Goal: Task Accomplishment & Management: Use online tool/utility

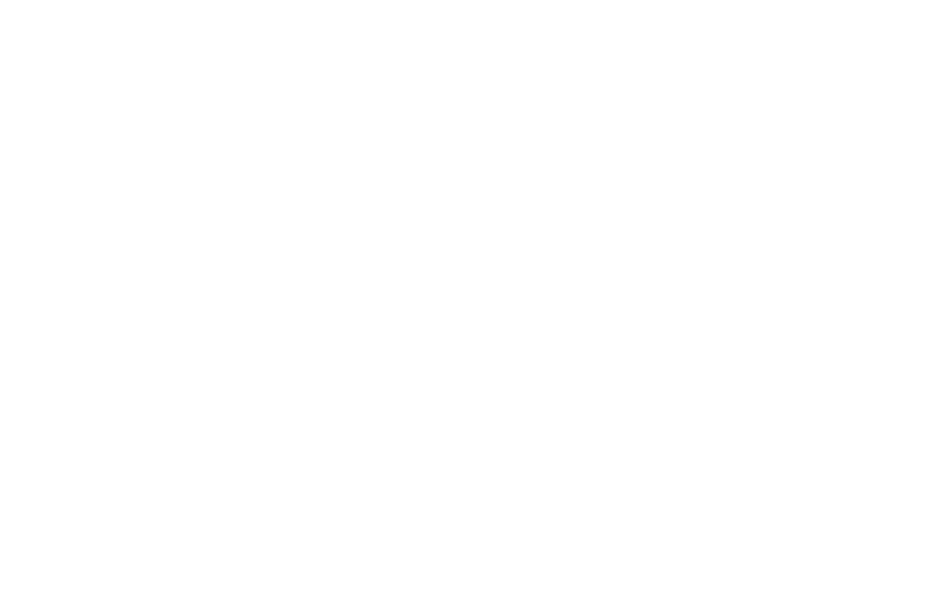
select select "Song"
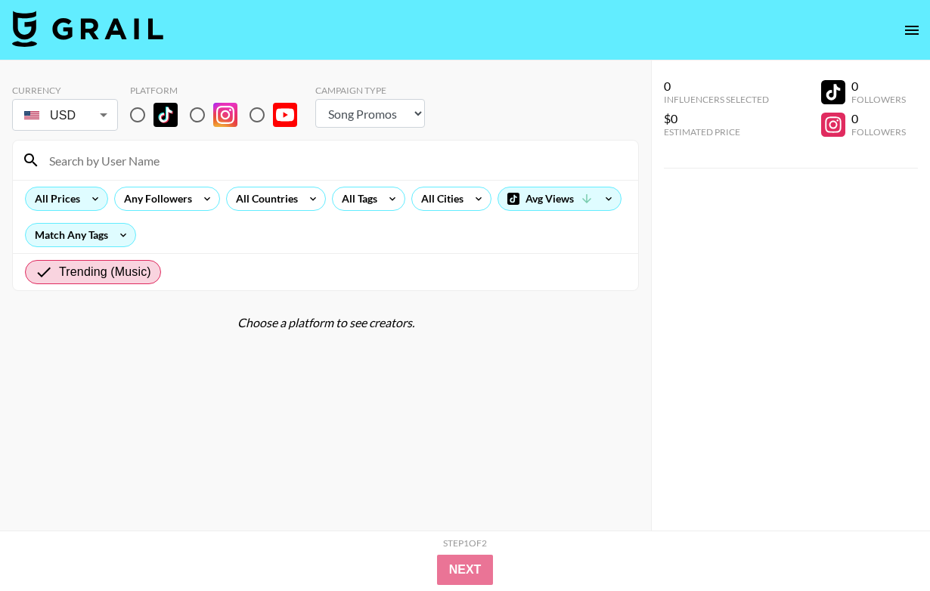
click at [73, 188] on div "All Prices" at bounding box center [54, 199] width 57 height 23
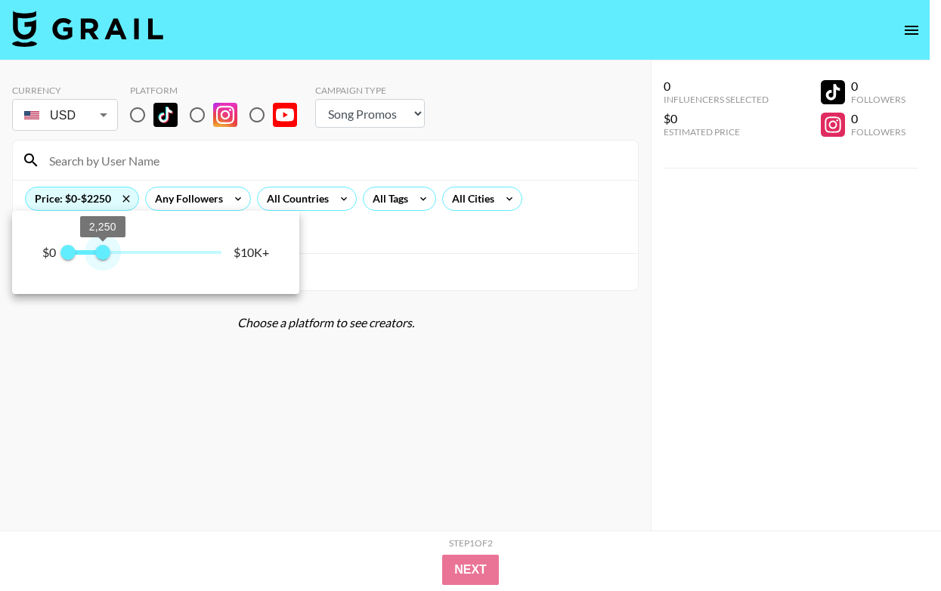
type input "2000"
drag, startPoint x: 222, startPoint y: 249, endPoint x: 98, endPoint y: 267, distance: 126.1
click at [98, 260] on span "2,000" at bounding box center [98, 252] width 15 height 15
click at [321, 204] on div at bounding box center [470, 295] width 941 height 591
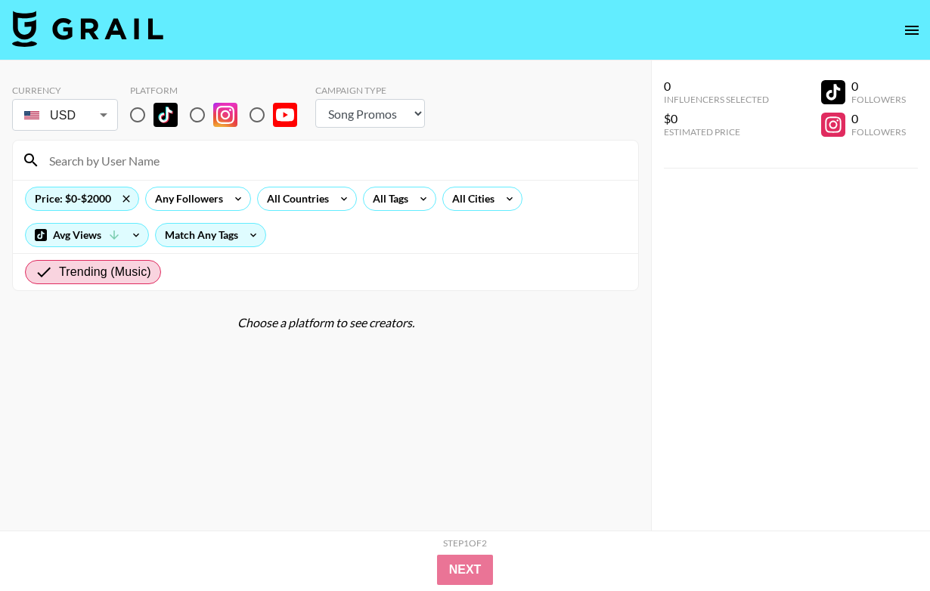
click at [314, 197] on div "All Countries" at bounding box center [295, 199] width 74 height 23
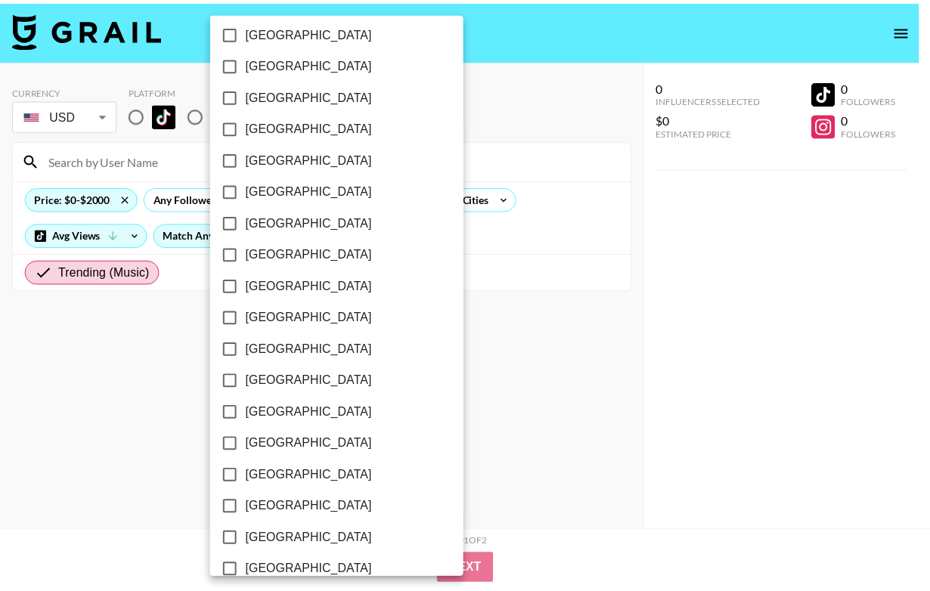
scroll to position [1172, 0]
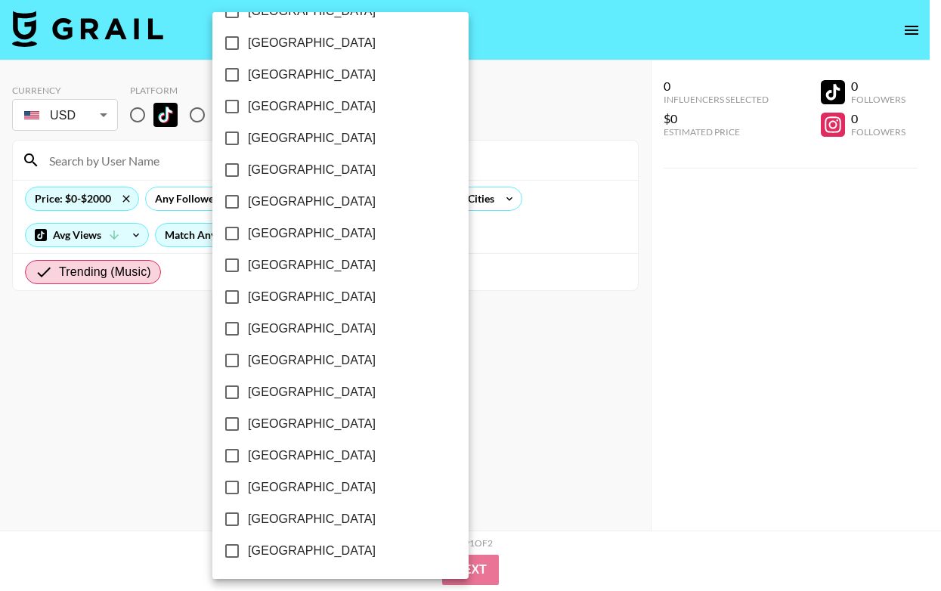
click at [305, 523] on span "[GEOGRAPHIC_DATA]" at bounding box center [312, 519] width 128 height 18
click at [248, 523] on input "[GEOGRAPHIC_DATA]" at bounding box center [232, 520] width 32 height 32
checkbox input "true"
click at [451, 457] on div at bounding box center [470, 295] width 941 height 591
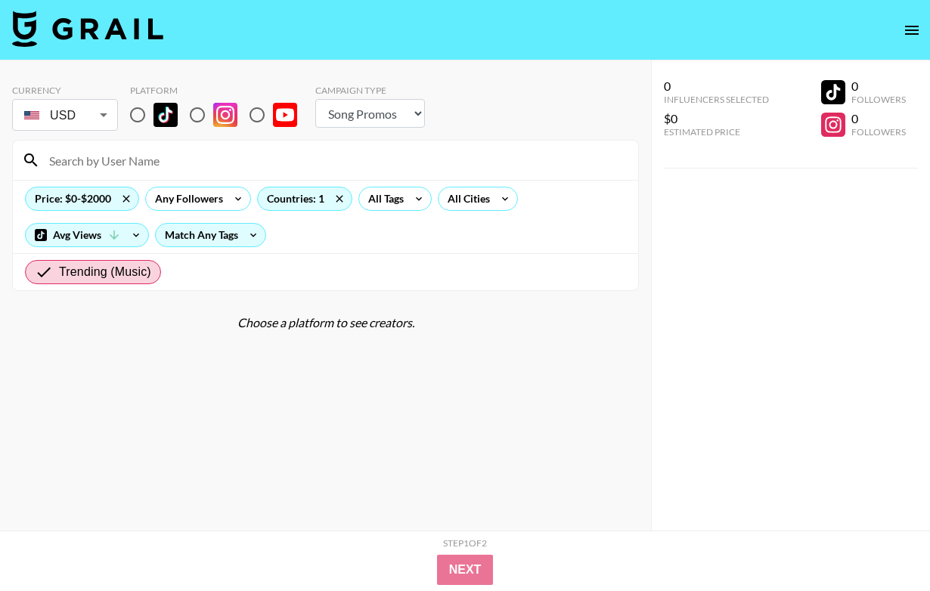
click at [147, 118] on input "radio" at bounding box center [138, 115] width 32 height 32
radio input "true"
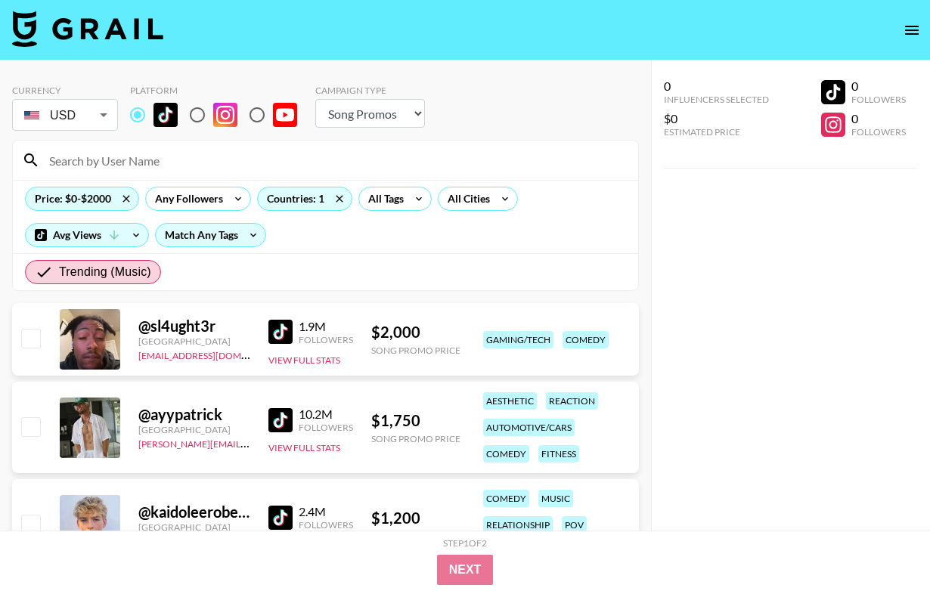
click at [147, 118] on input "radio" at bounding box center [138, 115] width 32 height 32
click at [197, 113] on input "radio" at bounding box center [197, 115] width 32 height 32
radio input "true"
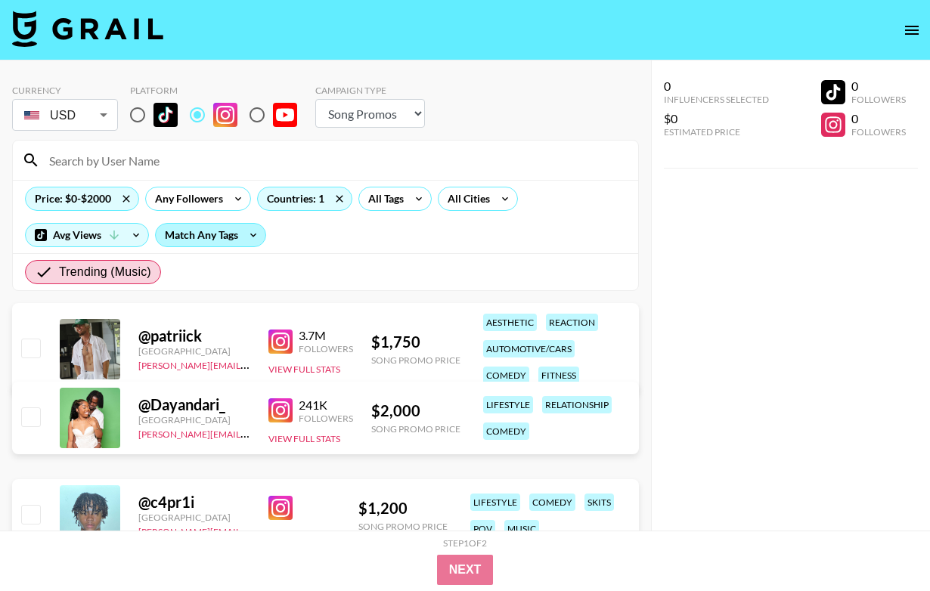
click at [237, 237] on div "Match Any Tags" at bounding box center [211, 235] width 110 height 23
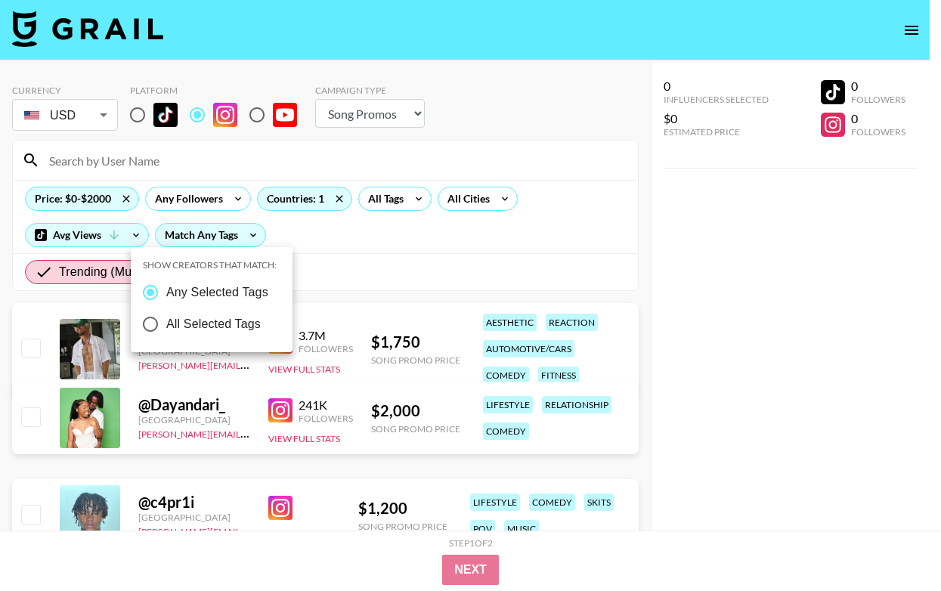
click at [234, 319] on span "All Selected Tags" at bounding box center [213, 324] width 95 height 18
click at [166, 319] on input "All Selected Tags" at bounding box center [151, 325] width 32 height 32
radio input "true"
radio input "false"
click at [234, 319] on span "All Selected Tags" at bounding box center [210, 324] width 95 height 18
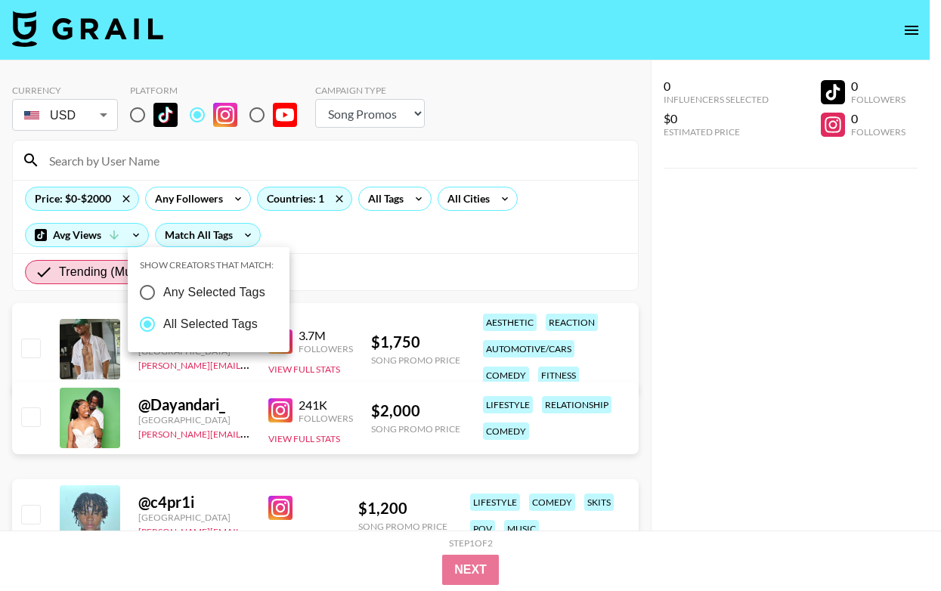
click at [163, 319] on input "All Selected Tags" at bounding box center [148, 325] width 32 height 32
click at [328, 265] on div at bounding box center [470, 295] width 941 height 591
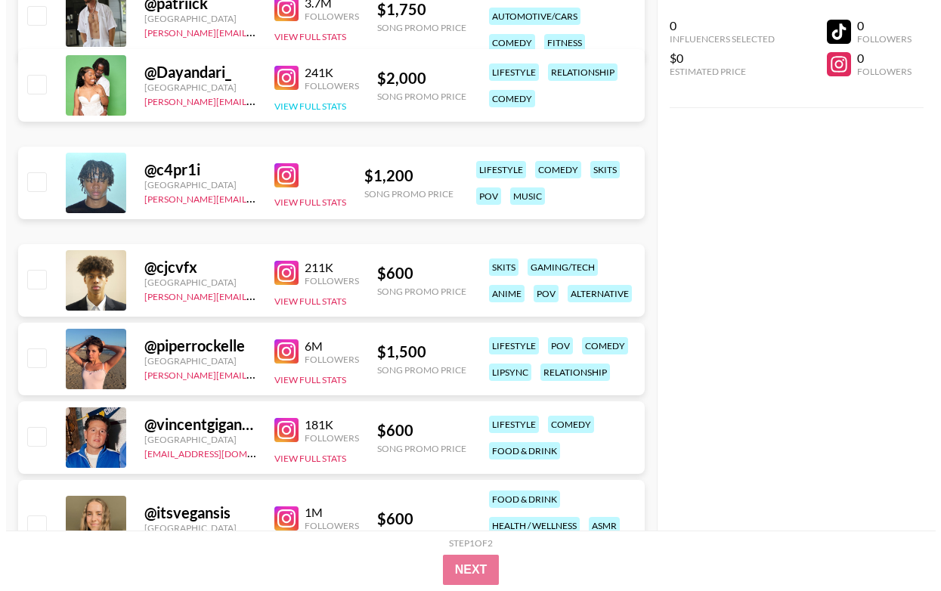
scroll to position [0, 0]
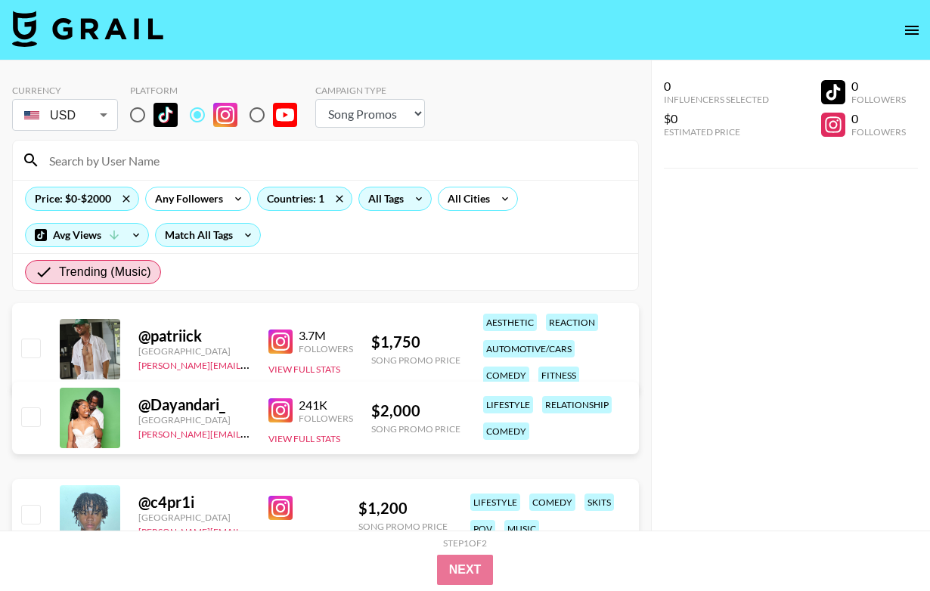
click at [412, 203] on icon at bounding box center [419, 199] width 24 height 23
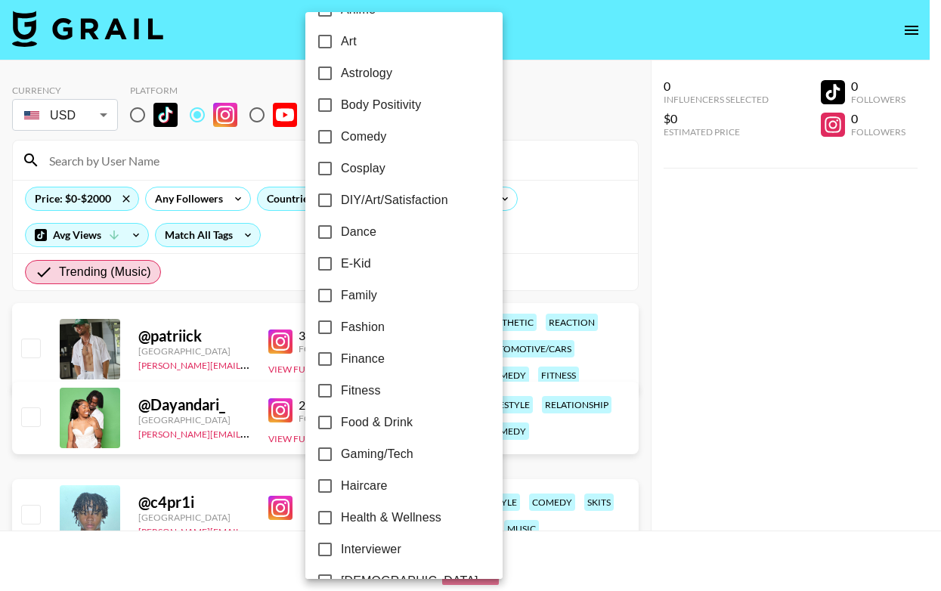
scroll to position [194, 0]
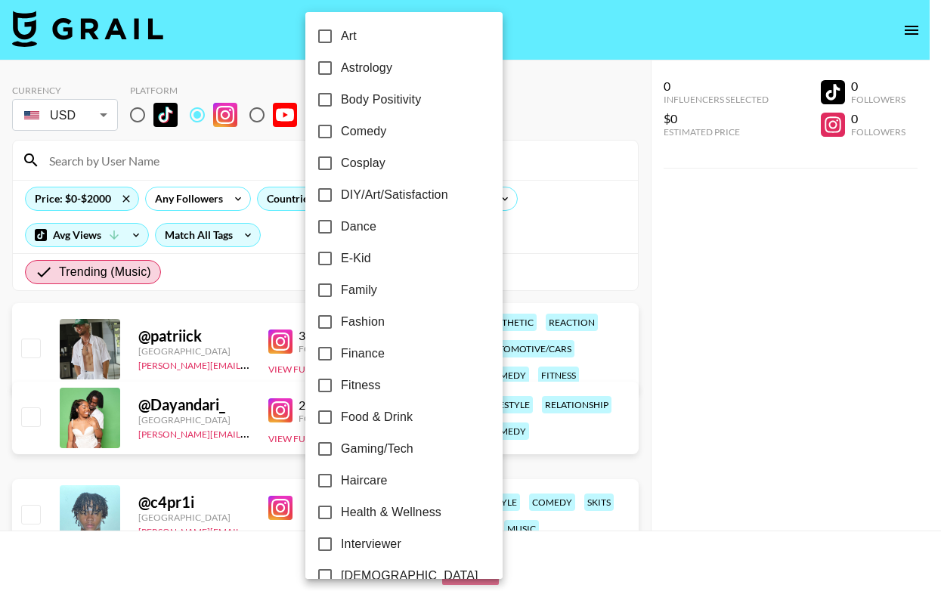
click at [378, 290] on label "Family" at bounding box center [393, 290] width 169 height 32
click at [341, 290] on input "Family" at bounding box center [325, 290] width 32 height 32
checkbox input "true"
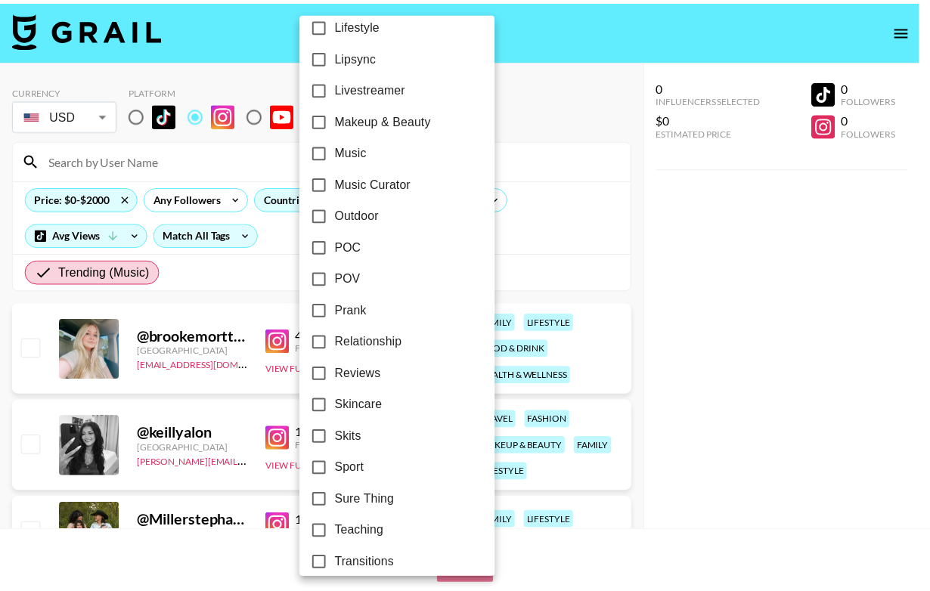
scroll to position [854, 0]
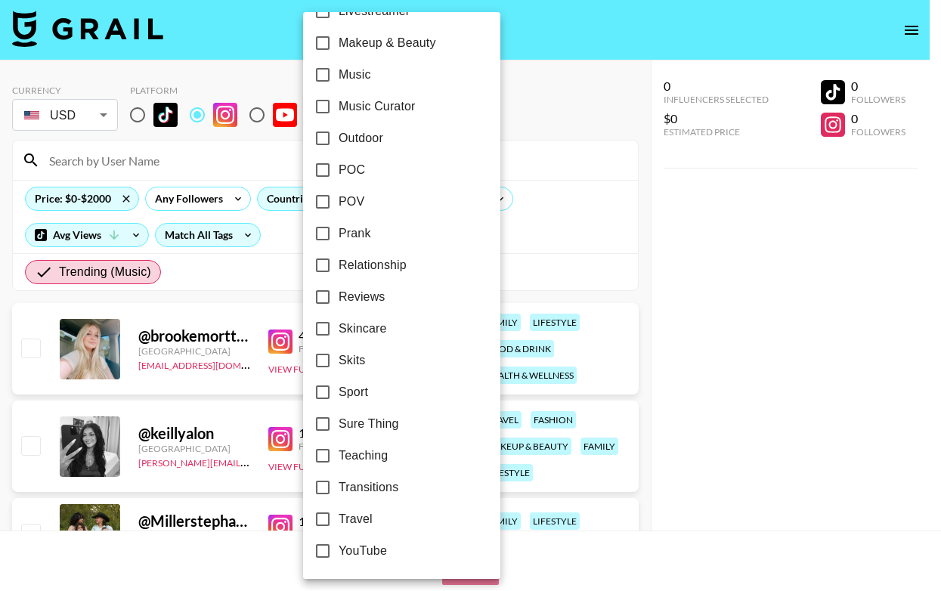
click at [520, 215] on div at bounding box center [470, 295] width 941 height 591
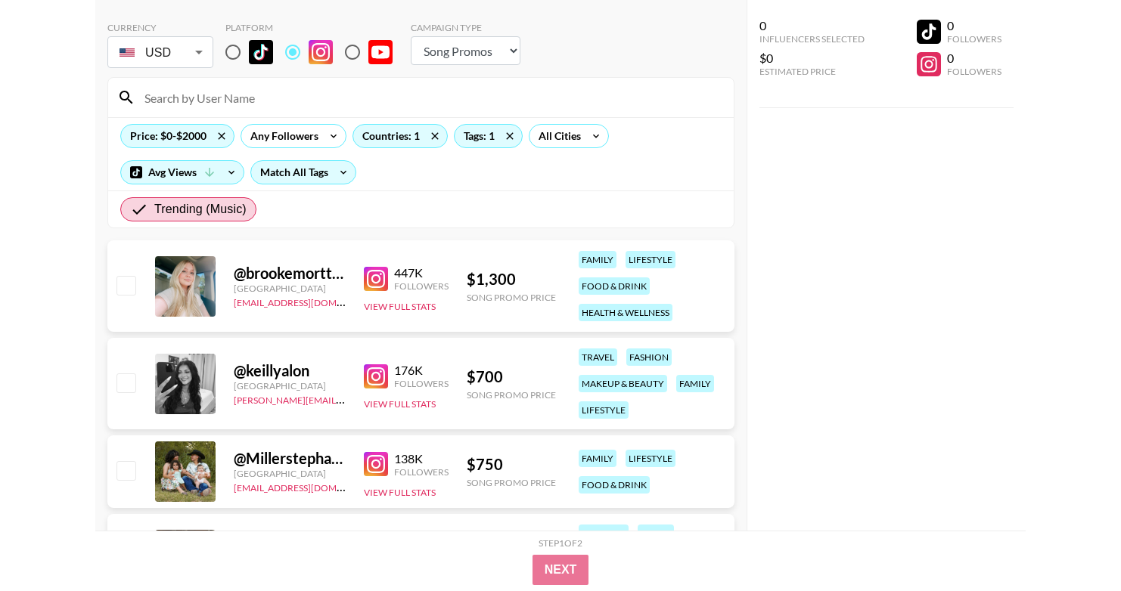
scroll to position [32, 0]
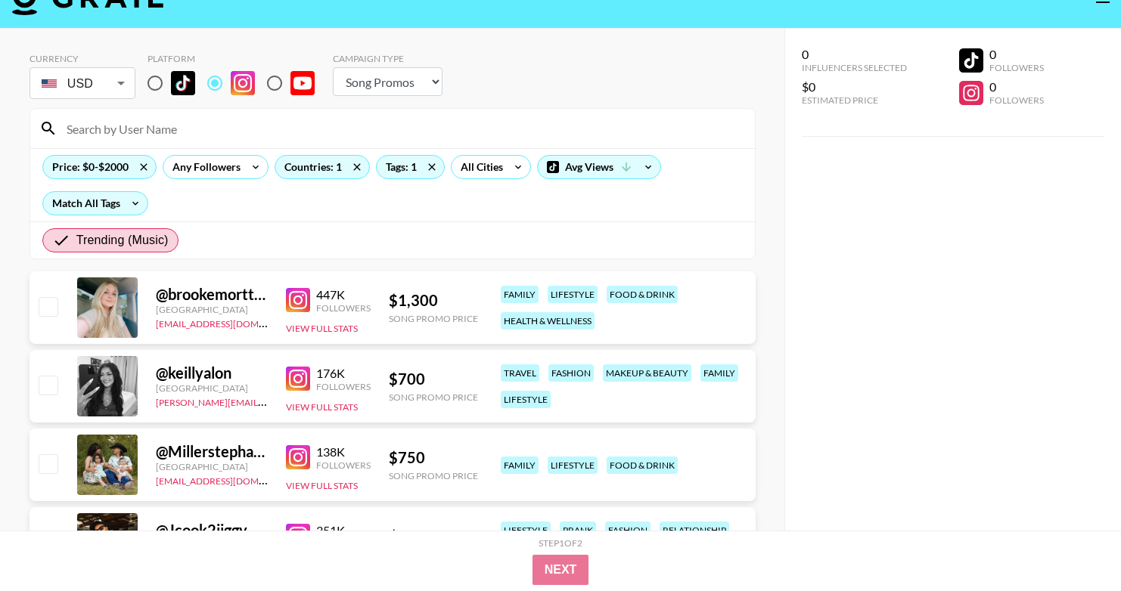
click at [189, 287] on div "@ brookemortton" at bounding box center [212, 294] width 112 height 19
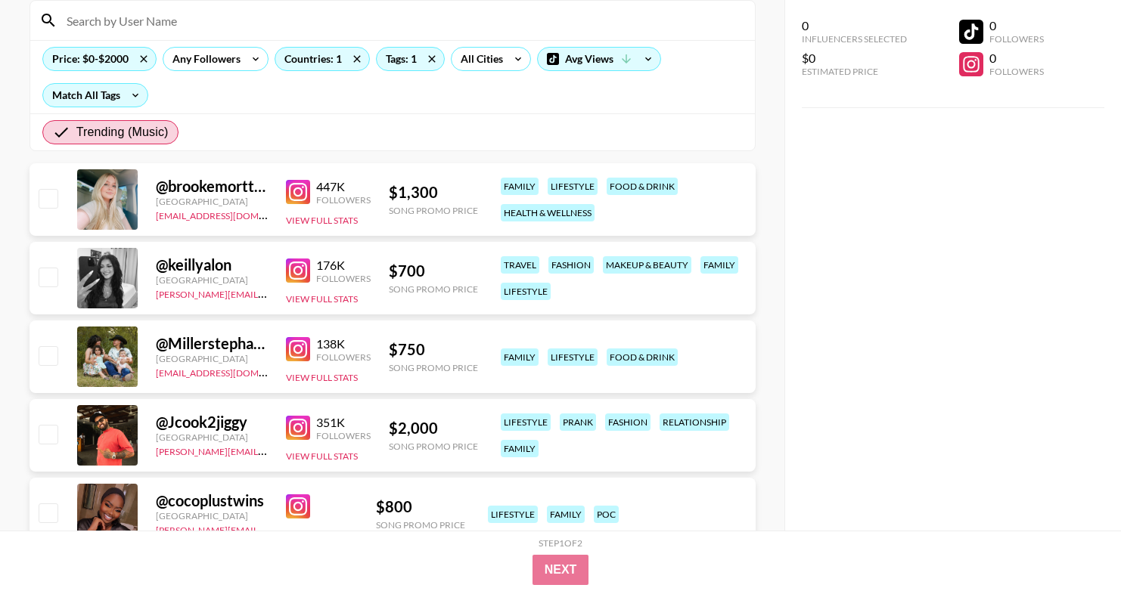
scroll to position [161, 0]
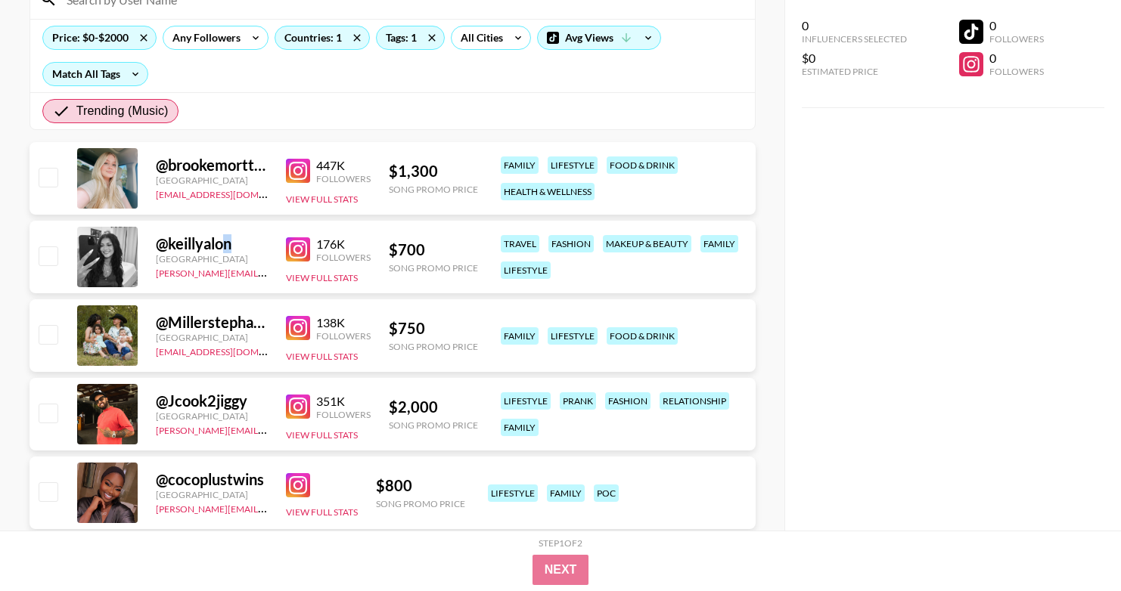
click at [228, 240] on div "@ keillyalon" at bounding box center [212, 243] width 112 height 19
click at [320, 247] on div "176K" at bounding box center [343, 244] width 54 height 15
click at [297, 250] on img at bounding box center [298, 249] width 24 height 24
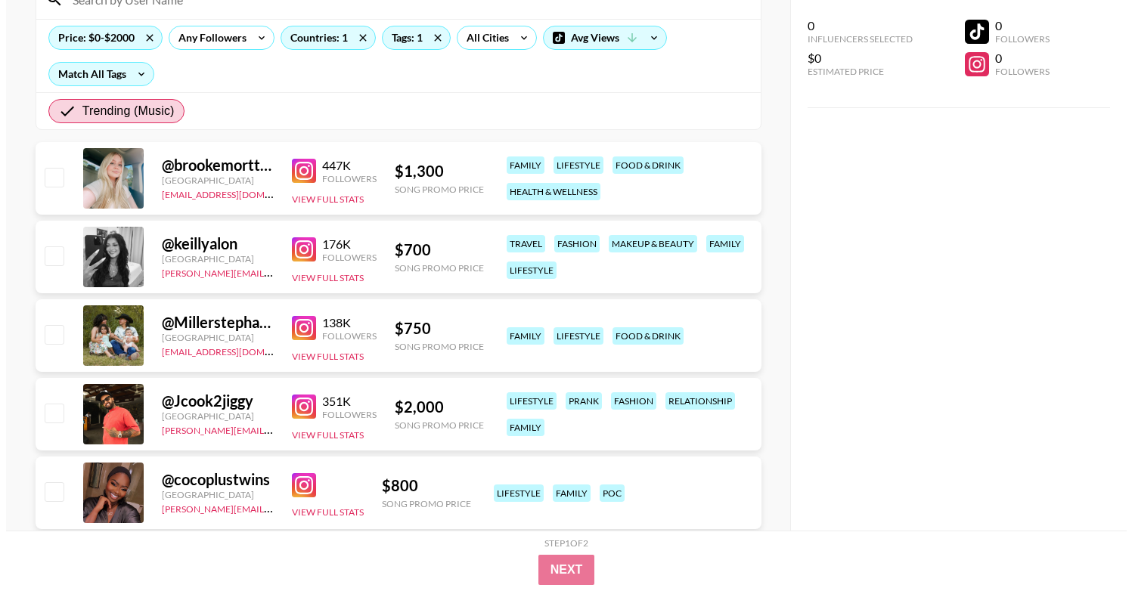
scroll to position [0, 0]
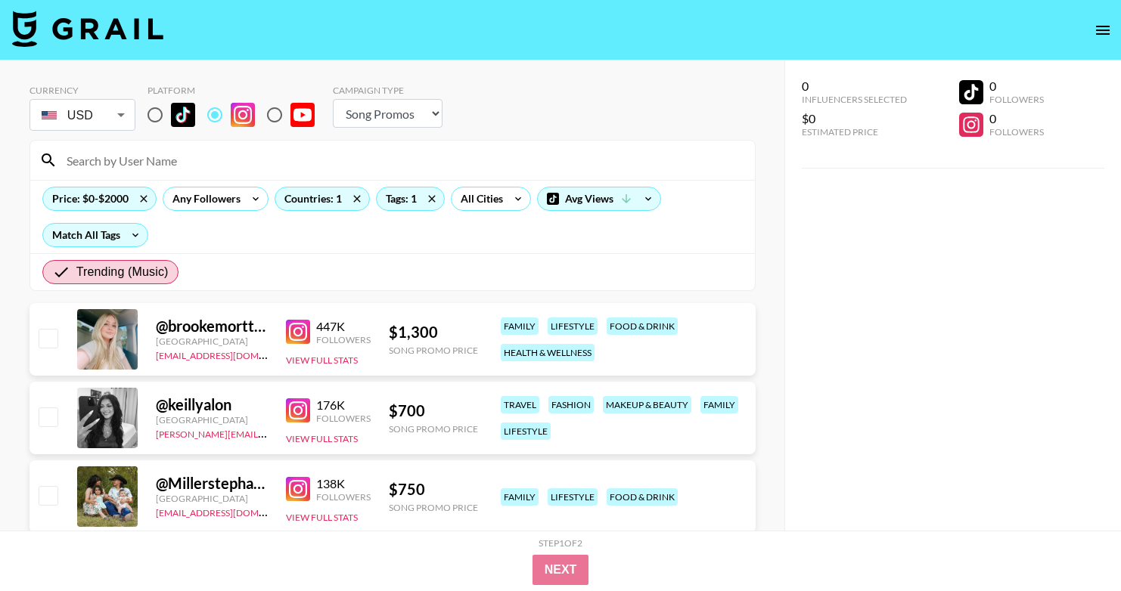
click at [380, 122] on select "Choose Type... Song Promos Brand Promos" at bounding box center [388, 113] width 110 height 29
click at [413, 197] on div "Tags: 1" at bounding box center [410, 199] width 67 height 23
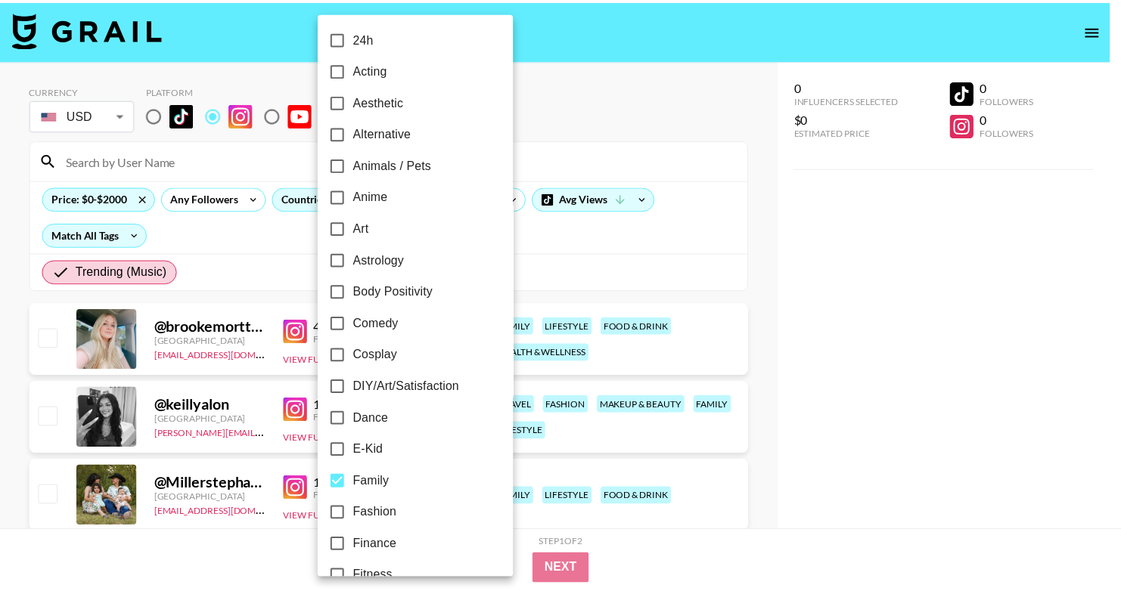
scroll to position [3, 0]
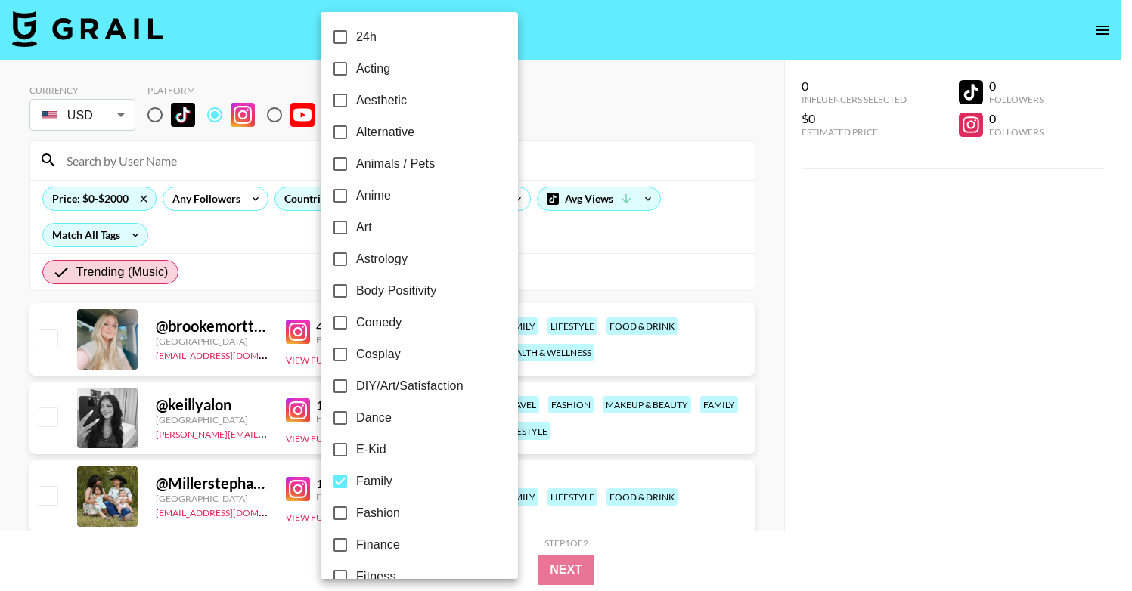
click at [379, 427] on label "Dance" at bounding box center [408, 418] width 169 height 32
click at [356, 427] on input "Dance" at bounding box center [340, 418] width 32 height 32
checkbox input "true"
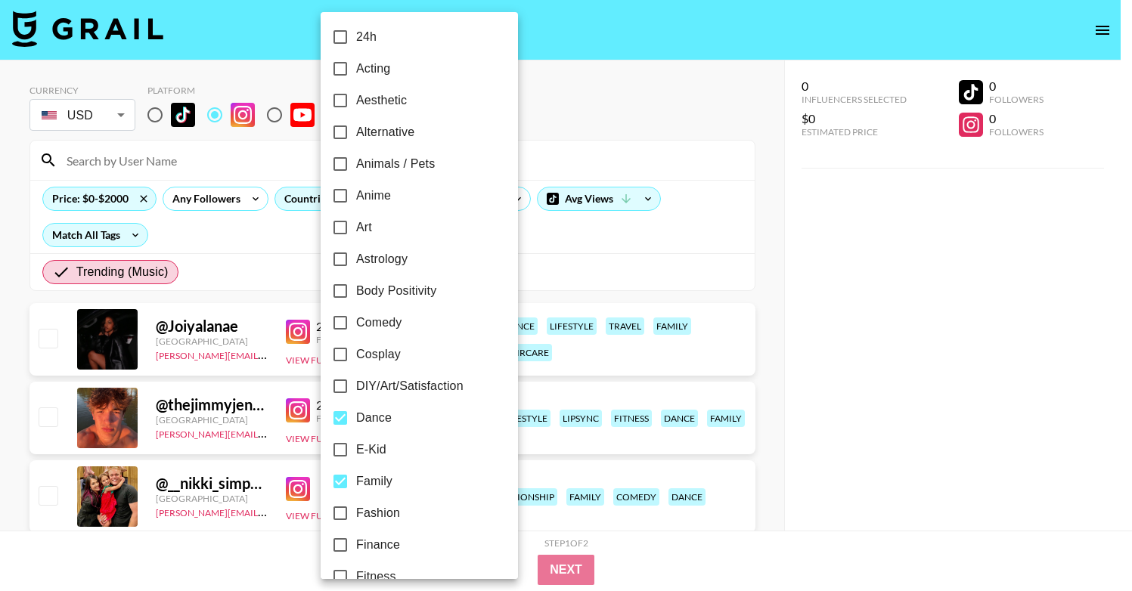
click at [602, 250] on div at bounding box center [566, 295] width 1132 height 591
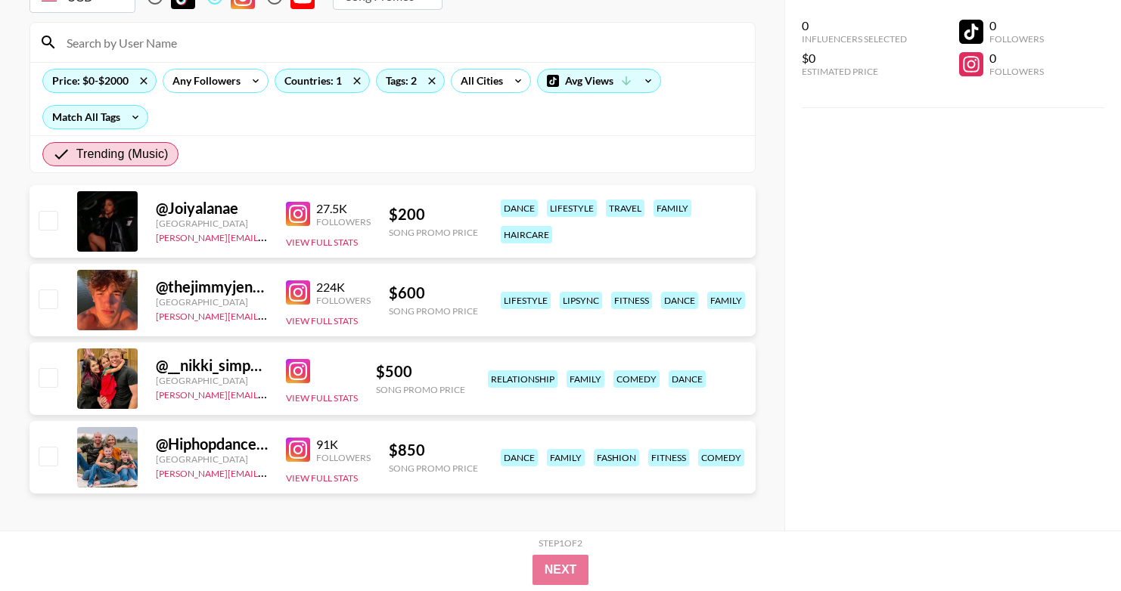
scroll to position [123, 0]
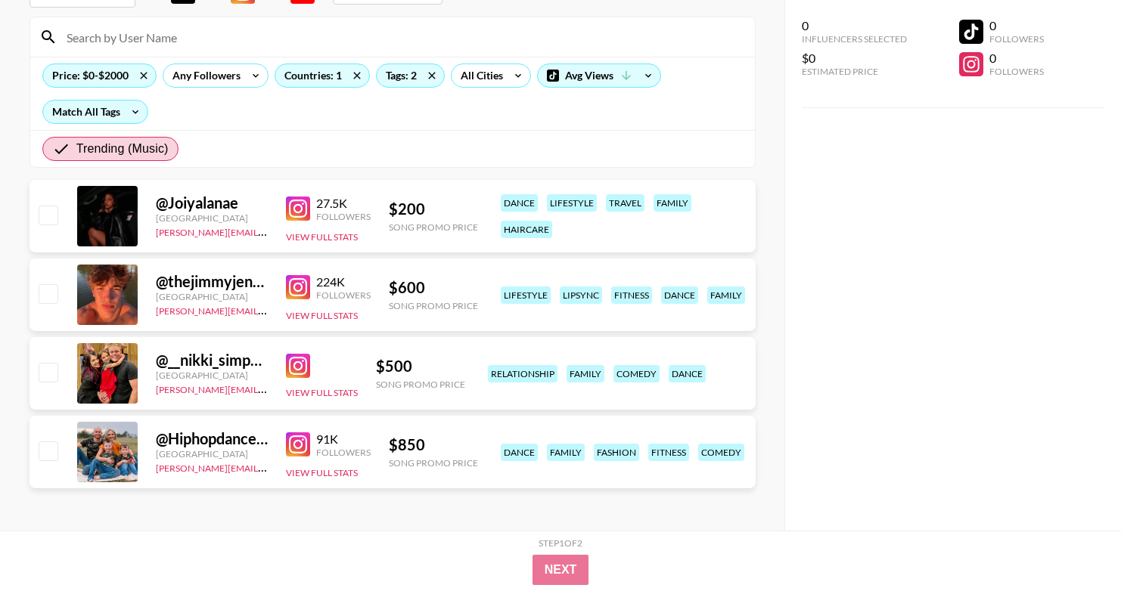
click at [290, 445] on img at bounding box center [298, 445] width 24 height 24
click at [290, 358] on img at bounding box center [298, 366] width 24 height 24
